Goal: Information Seeking & Learning: Learn about a topic

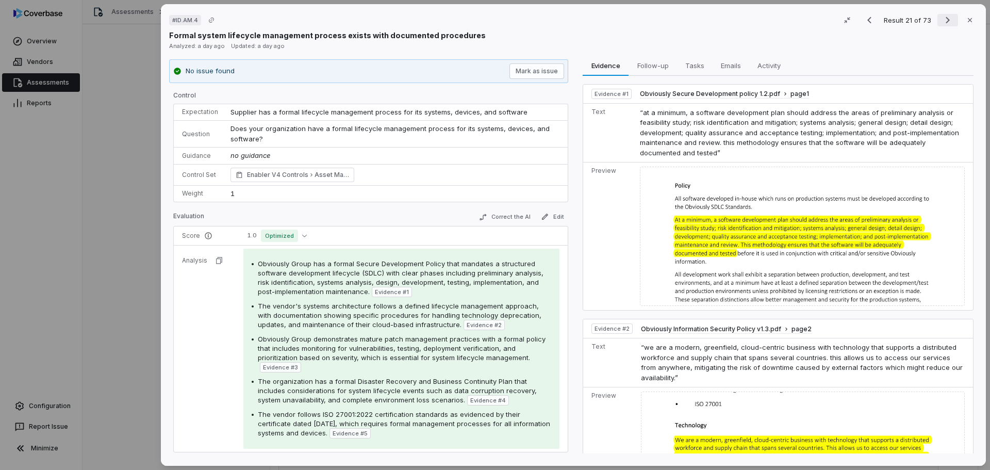
click at [942, 19] on icon "Next result" at bounding box center [947, 20] width 12 height 12
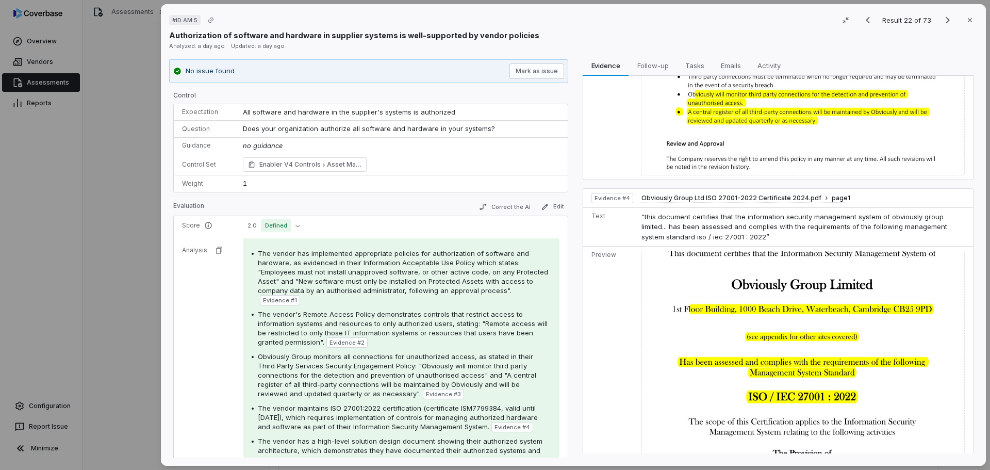
scroll to position [537, 0]
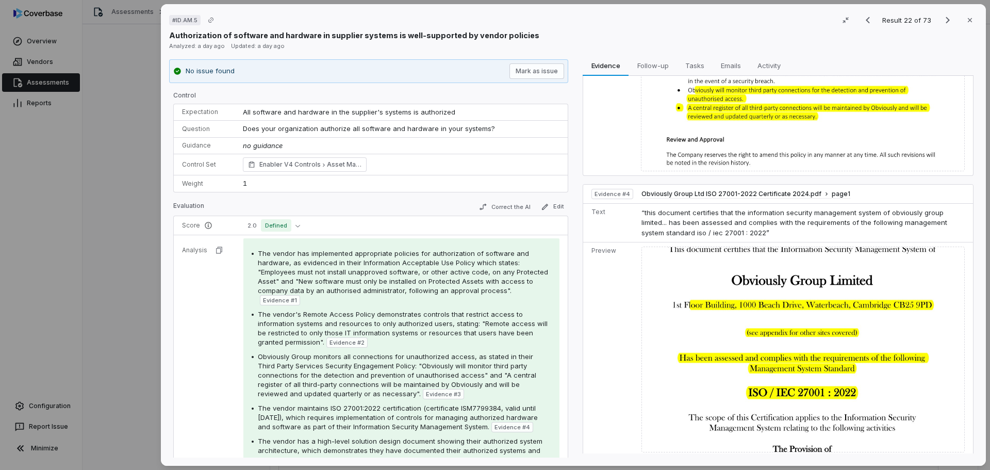
click at [943, 27] on div "Result 22 of 73 Close" at bounding box center [917, 19] width 120 height 15
click at [945, 20] on icon "Next result" at bounding box center [947, 20] width 4 height 7
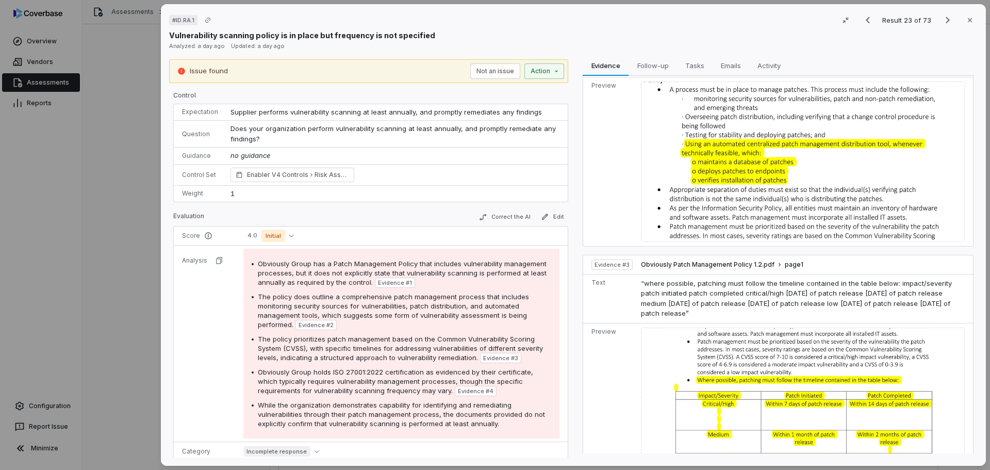
scroll to position [222, 0]
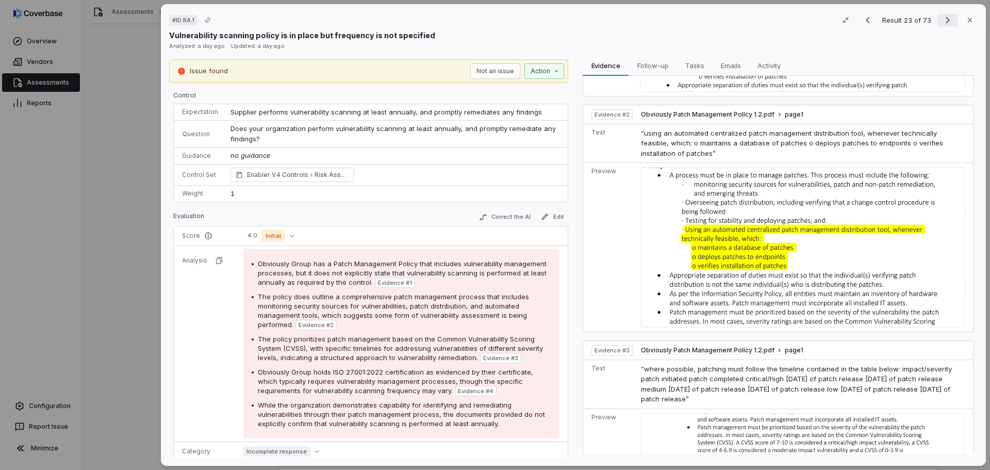
click at [945, 21] on icon "Next result" at bounding box center [947, 20] width 4 height 7
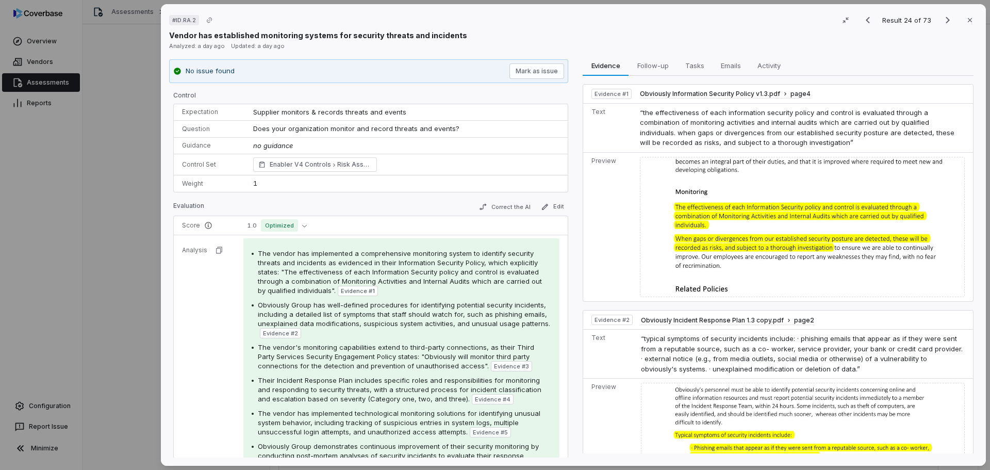
click at [175, 305] on tr "Analysis The vendor has implemented a comprehensive monitoring system to identi…" at bounding box center [371, 359] width 394 height 249
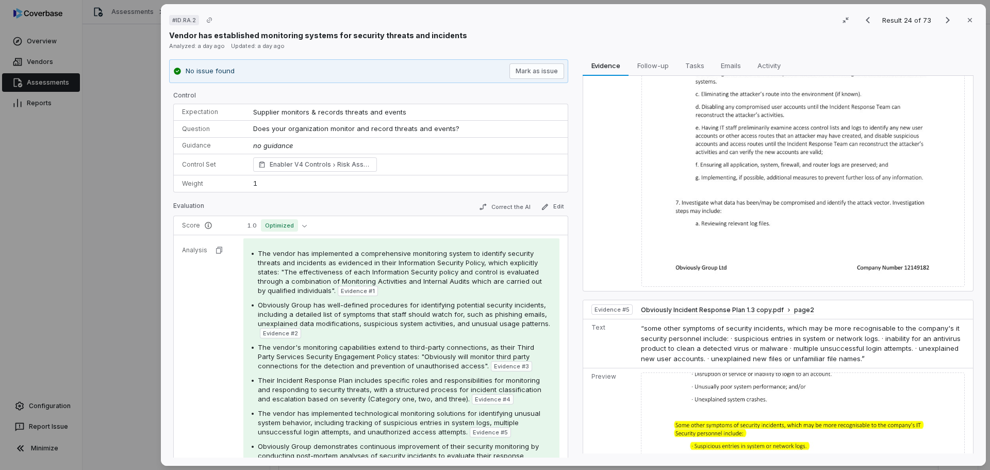
scroll to position [979, 0]
click at [45, 86] on div "# ID.RA.2 Result 24 of 73 Close Vendor has established monitoring systems for s…" at bounding box center [495, 235] width 990 height 470
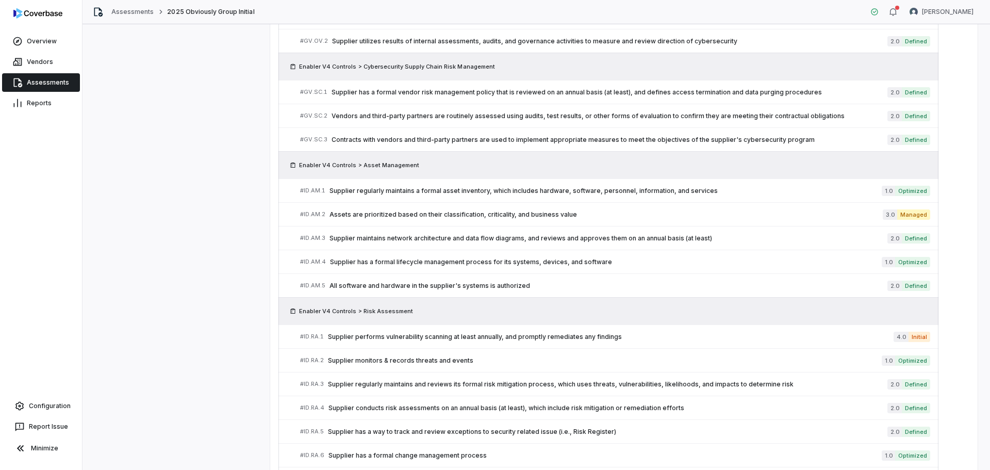
click at [53, 83] on link "Assessments" at bounding box center [41, 82] width 78 height 19
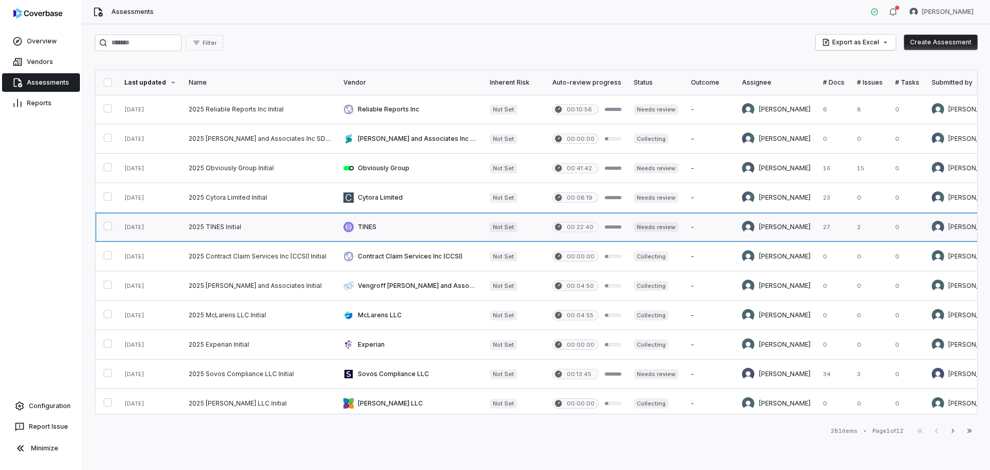
click at [273, 223] on link at bounding box center [259, 226] width 155 height 29
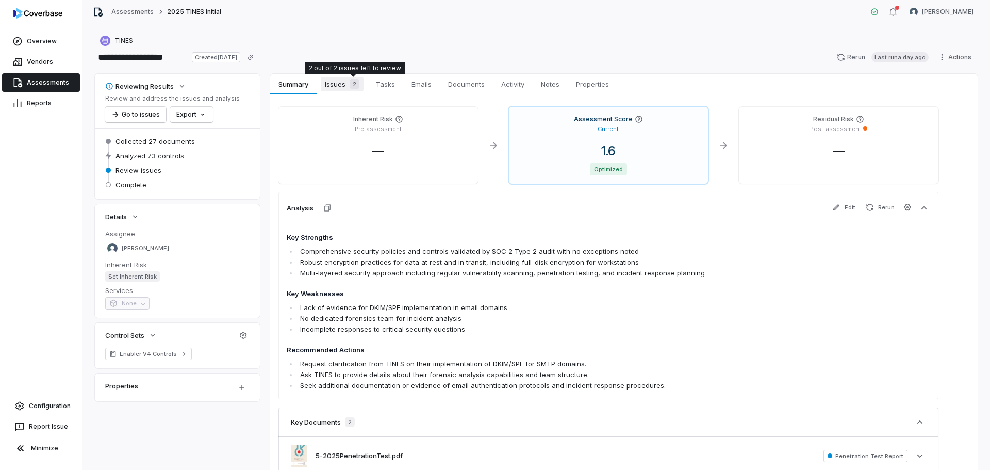
click at [350, 84] on span "2" at bounding box center [355, 84] width 10 height 10
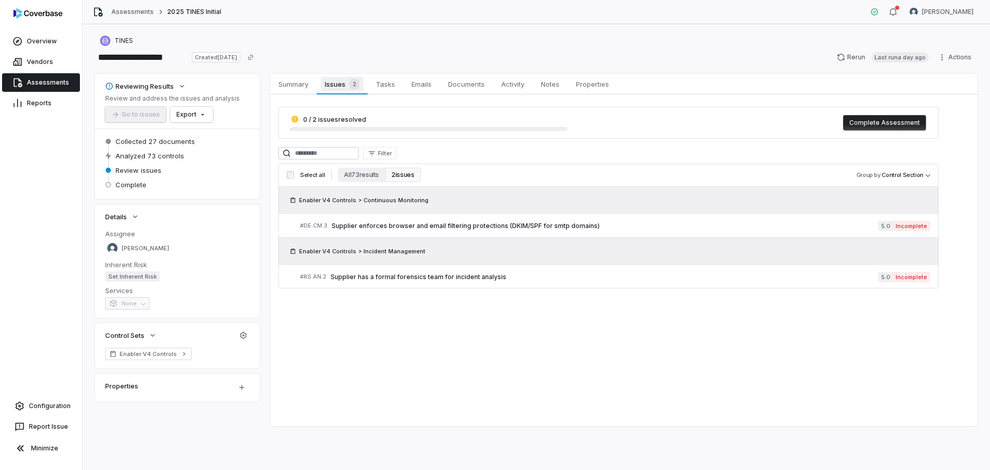
click at [344, 89] on span "Issues 2" at bounding box center [342, 84] width 42 height 14
click at [357, 176] on button "All 73 results" at bounding box center [361, 175] width 47 height 14
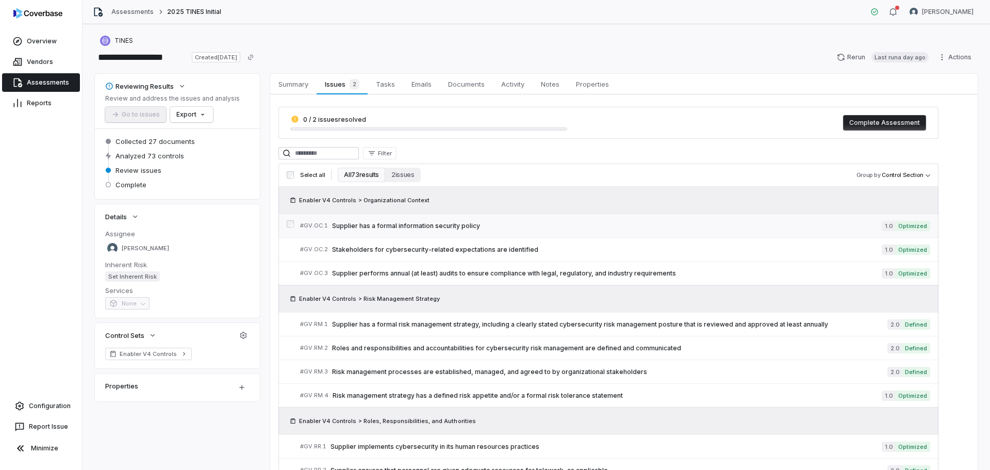
click at [425, 222] on span "Supplier has a formal information security policy" at bounding box center [607, 226] width 550 height 8
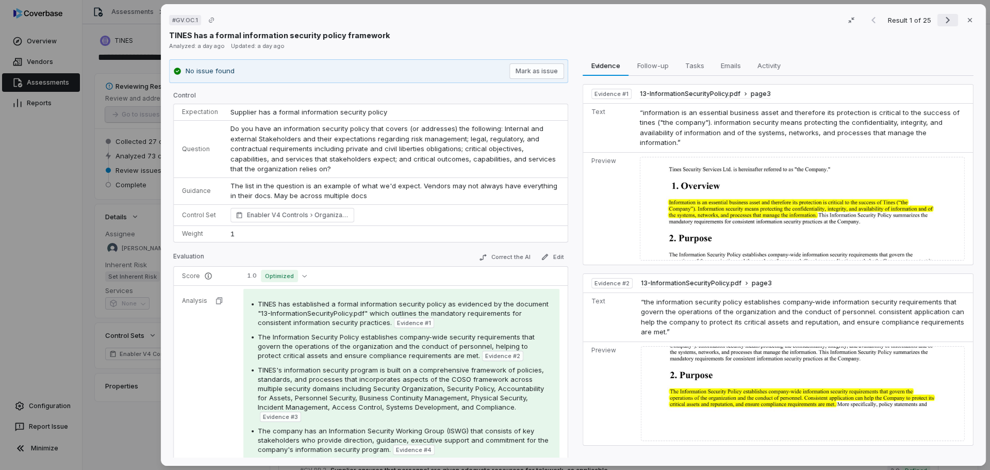
click at [941, 18] on icon "Next result" at bounding box center [947, 20] width 12 height 12
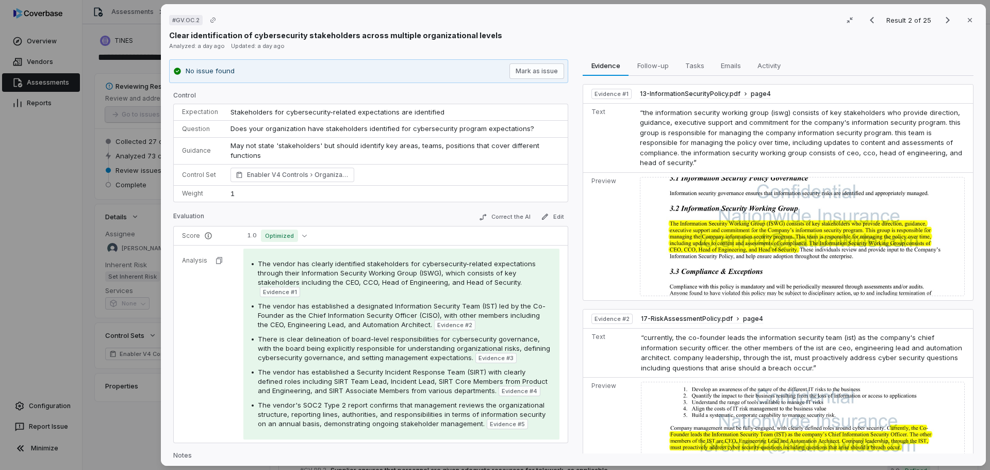
click at [812, 31] on div "Clear identification of cybersecurity stakeholders across multiple organization…" at bounding box center [573, 35] width 808 height 11
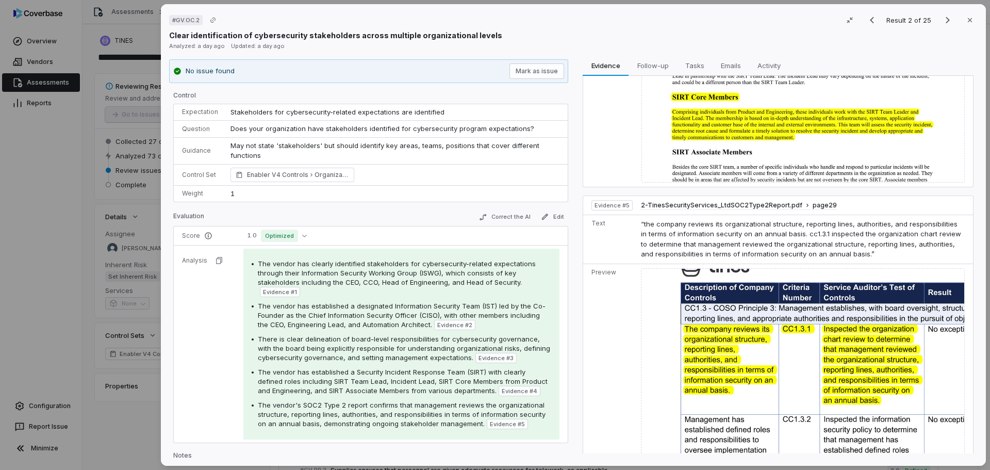
scroll to position [744, 0]
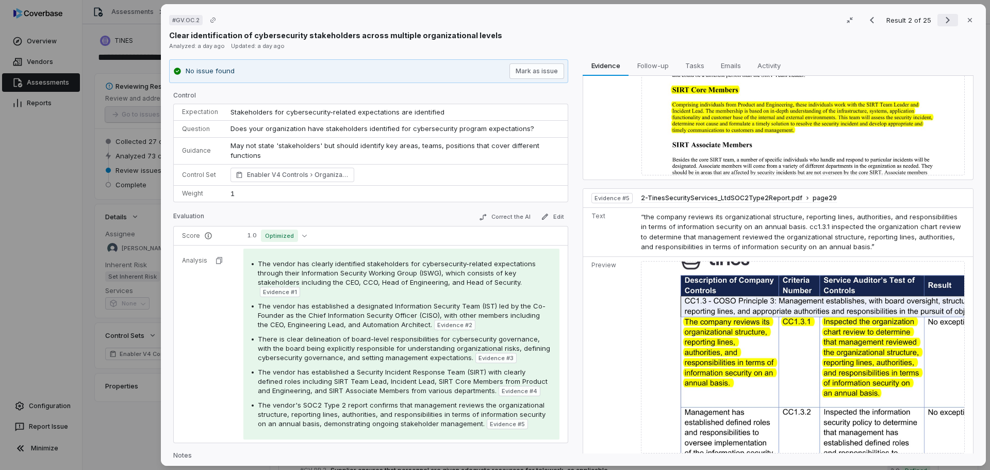
click at [941, 22] on icon "Next result" at bounding box center [947, 20] width 12 height 12
